Goal: Task Accomplishment & Management: Manage account settings

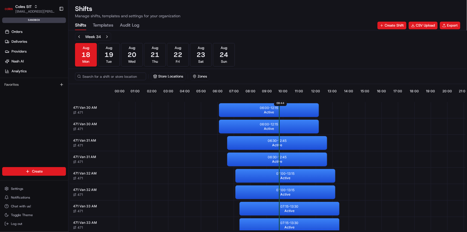
click at [128, 27] on Log "Audit Log" at bounding box center [129, 25] width 19 height 9
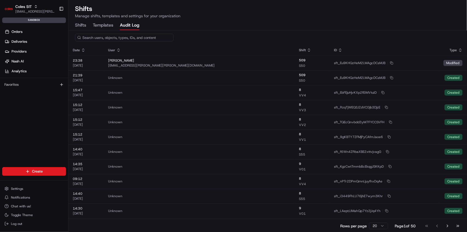
click at [233, 27] on div "Shifts Templates Audit Log" at bounding box center [267, 25] width 385 height 9
click at [233, 22] on div "Shifts Templates Audit Log" at bounding box center [267, 25] width 385 height 9
